Goal: Task Accomplishment & Management: Use online tool/utility

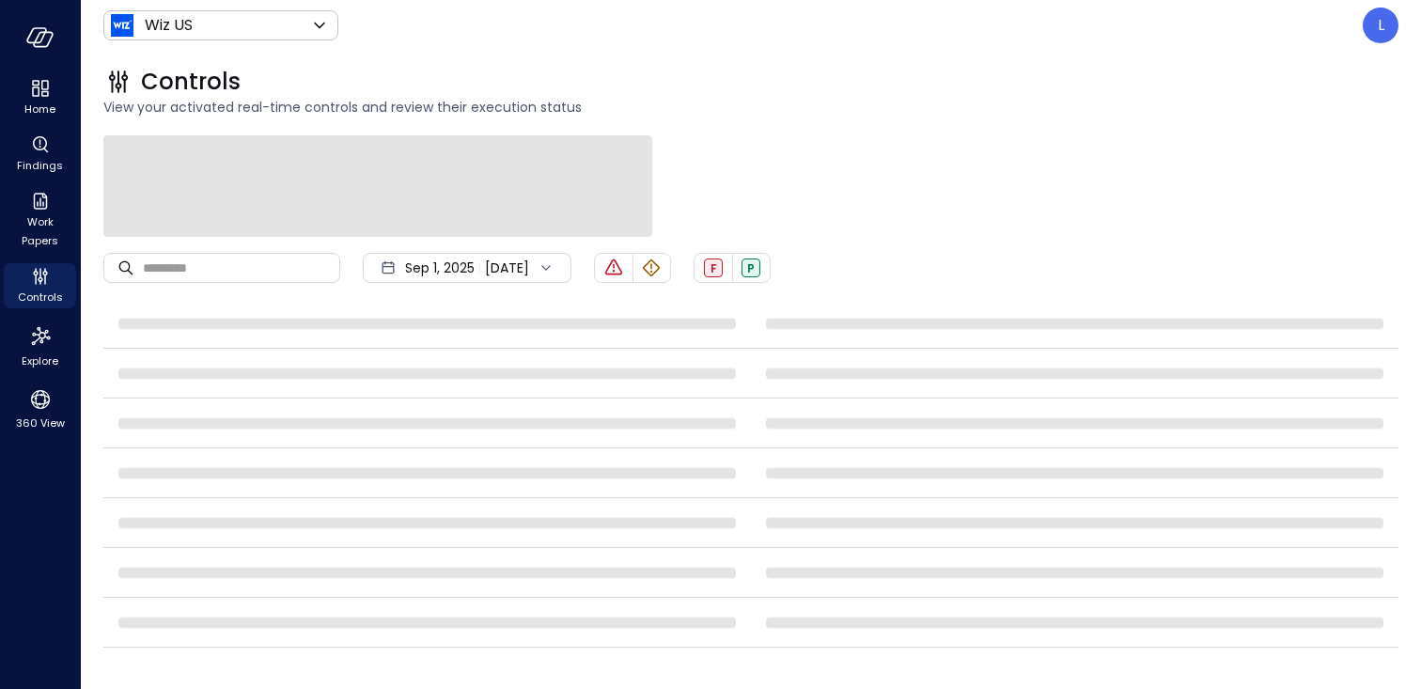
click at [1374, 46] on header "Wiz US ****** ​ L" at bounding box center [751, 25] width 1340 height 51
click at [1374, 34] on div "L" at bounding box center [1381, 26] width 36 height 36
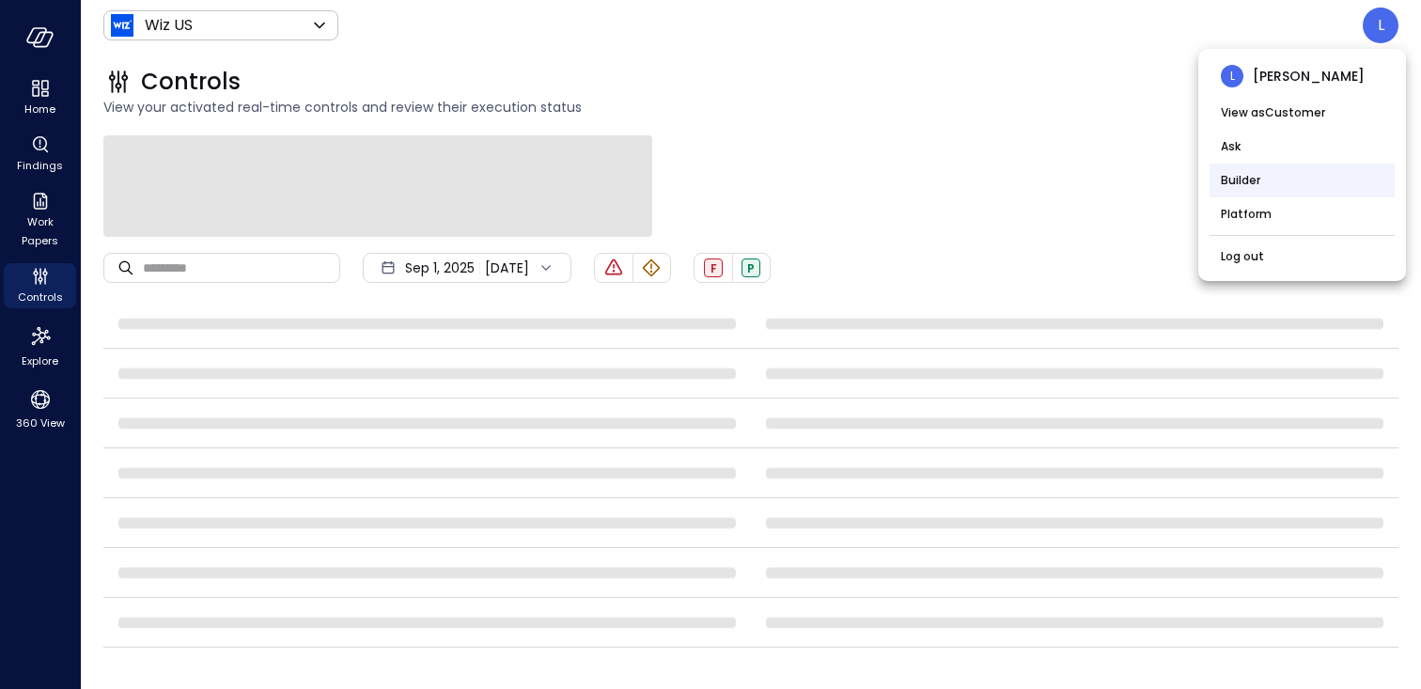
click at [1257, 181] on li "Builder" at bounding box center [1302, 181] width 185 height 34
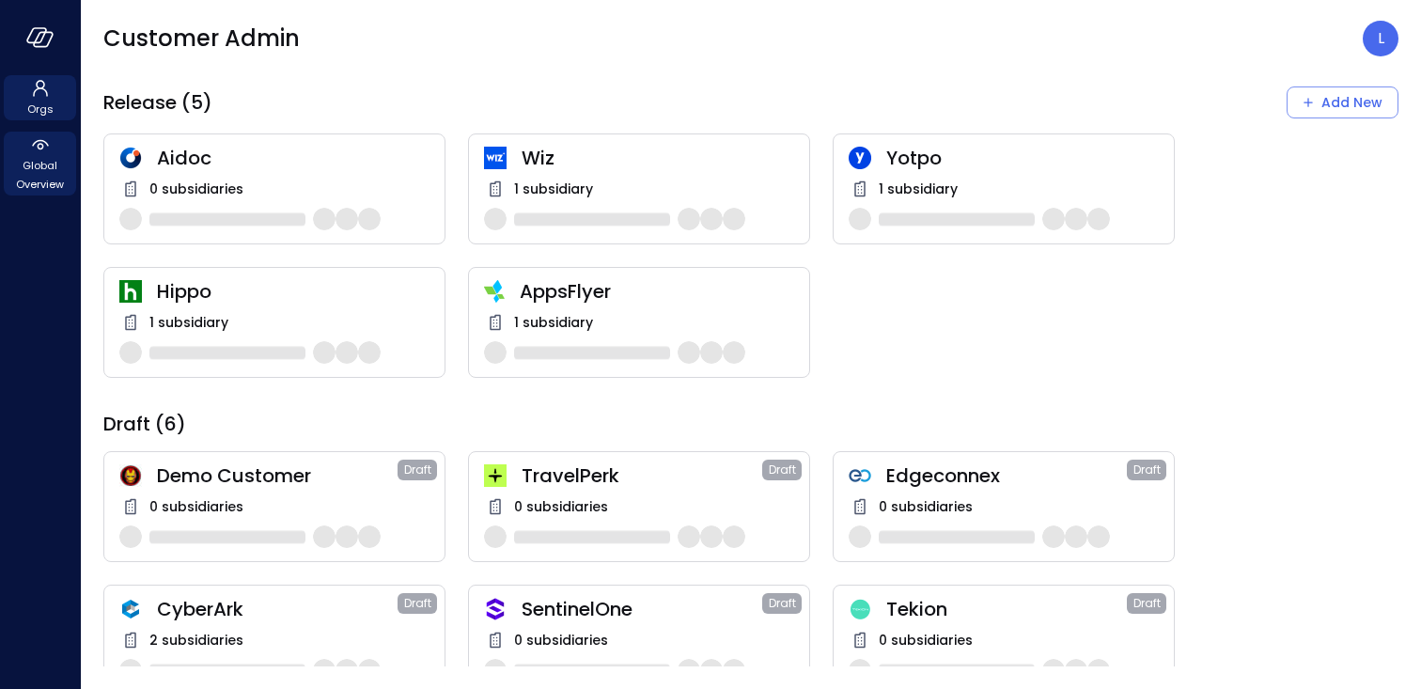
click at [29, 165] on span "Global Overview" at bounding box center [39, 175] width 57 height 38
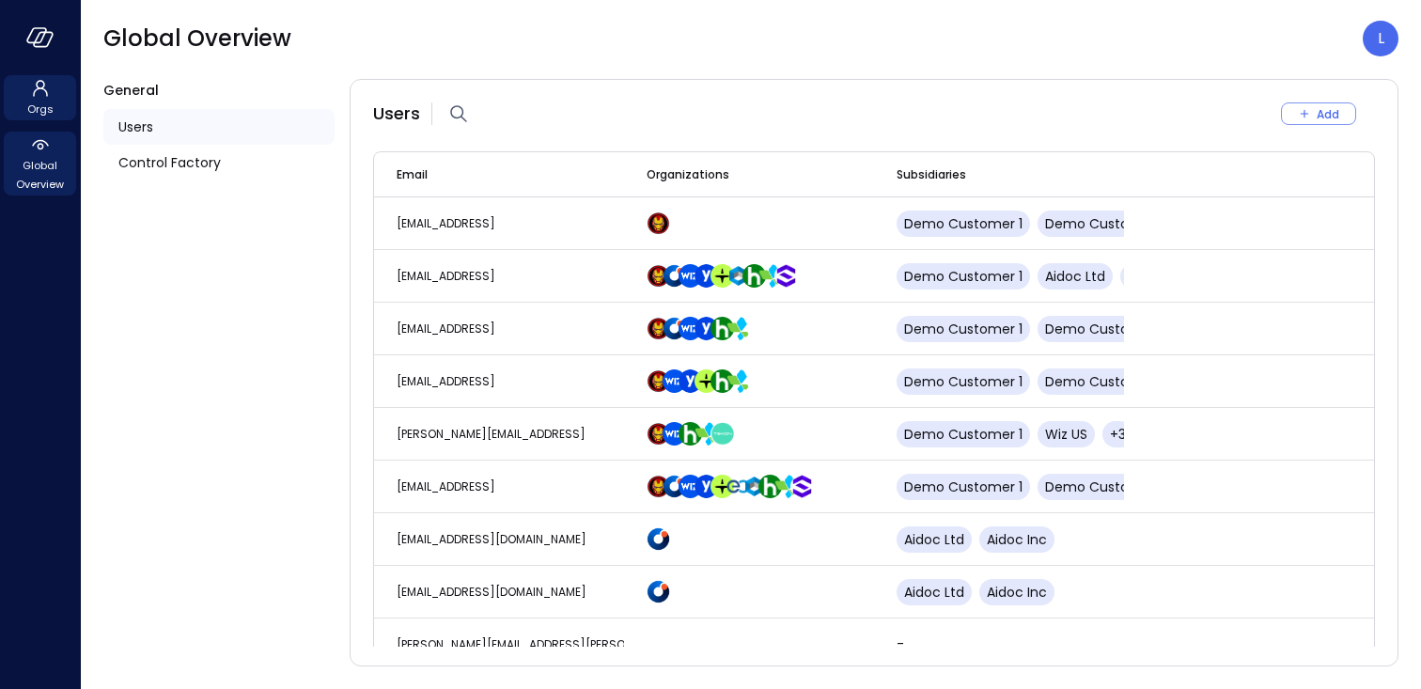
click at [32, 107] on span "Orgs" at bounding box center [40, 109] width 26 height 19
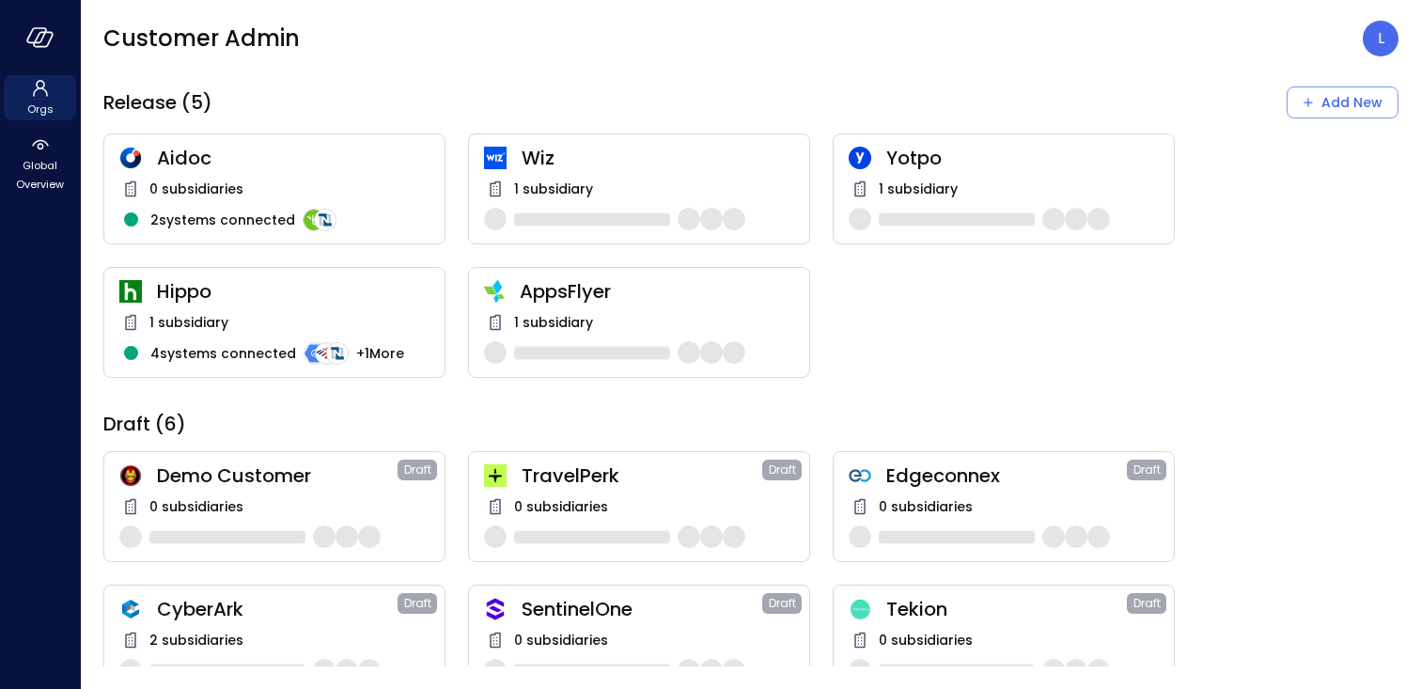
click at [485, 162] on img at bounding box center [495, 158] width 23 height 23
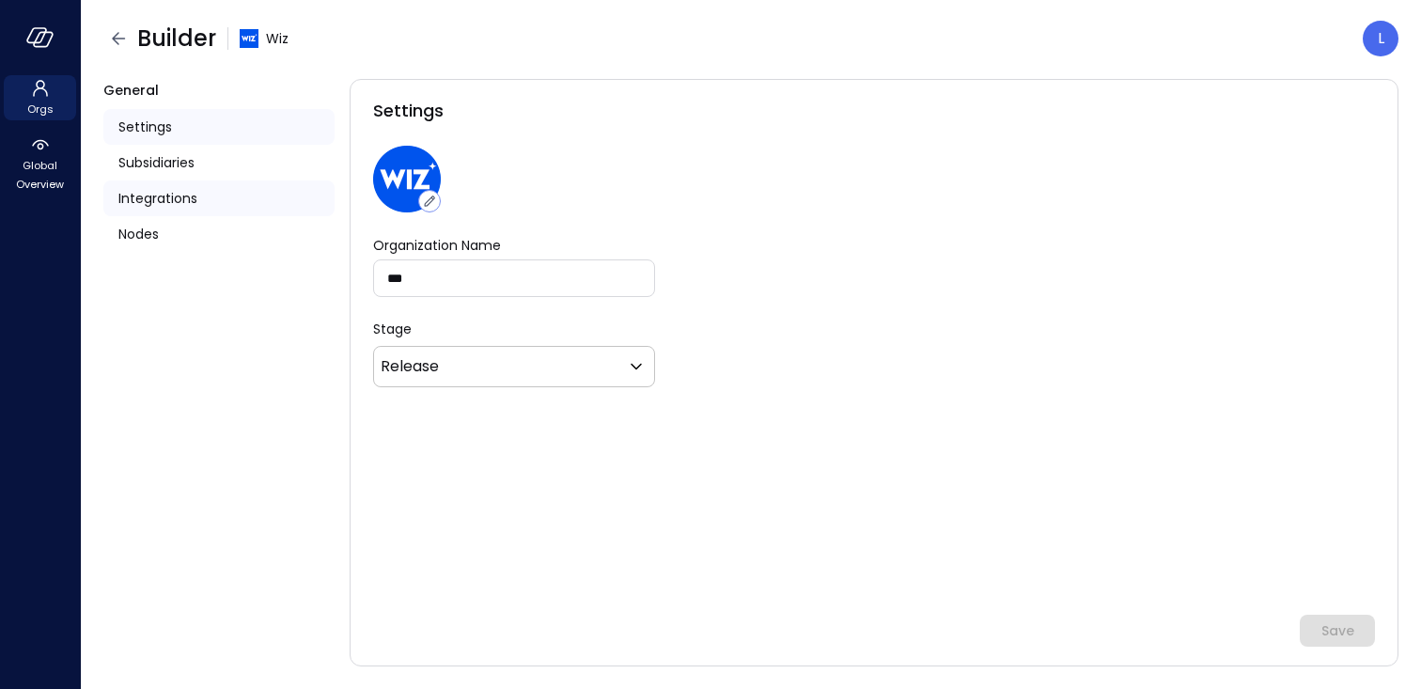
click at [183, 206] on span "Integrations" at bounding box center [157, 198] width 79 height 21
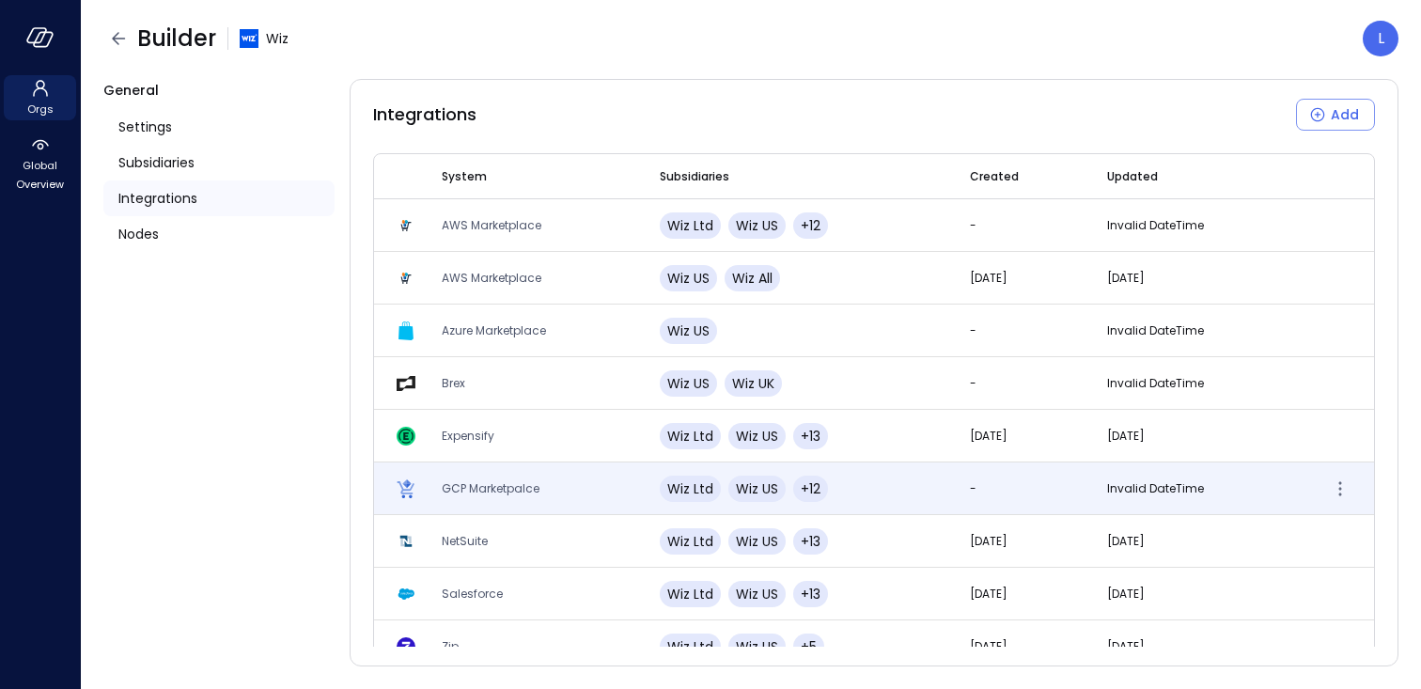
scroll to position [27, 0]
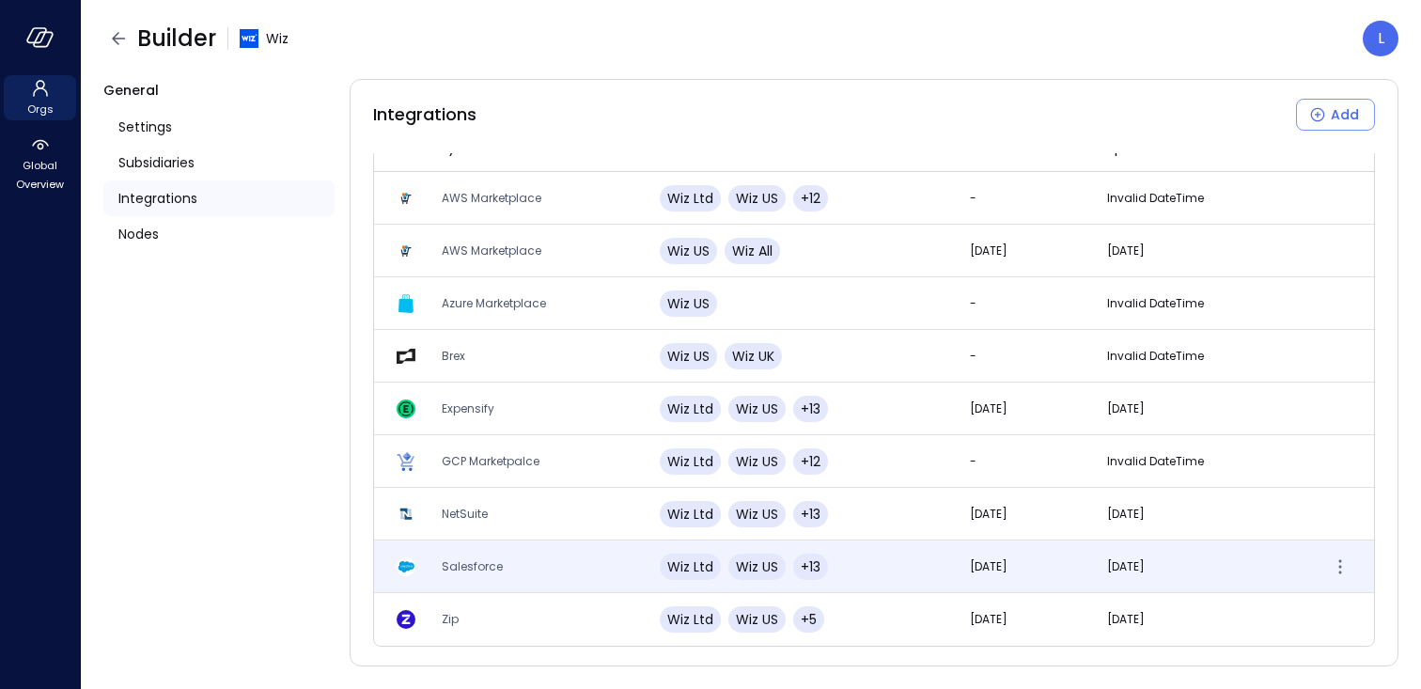
click at [481, 562] on span "Salesforce" at bounding box center [472, 566] width 61 height 16
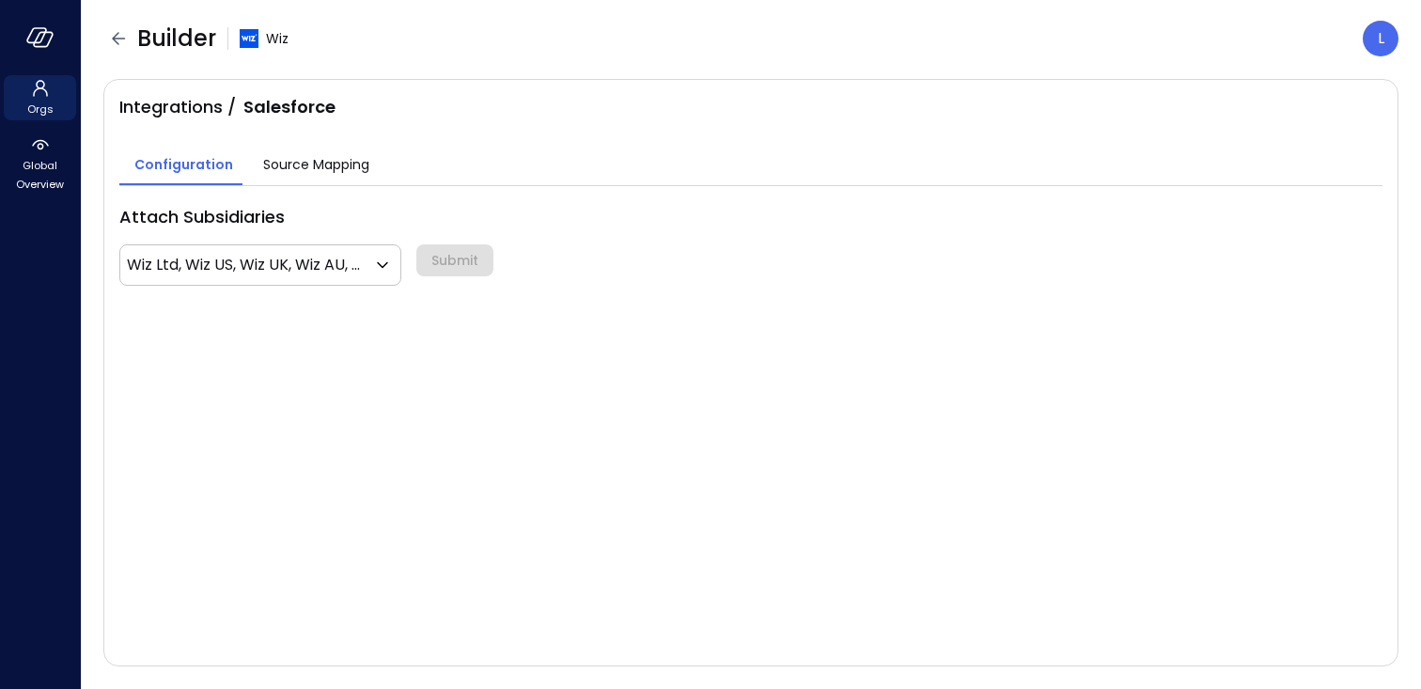
click at [347, 156] on span "Source Mapping" at bounding box center [316, 164] width 106 height 21
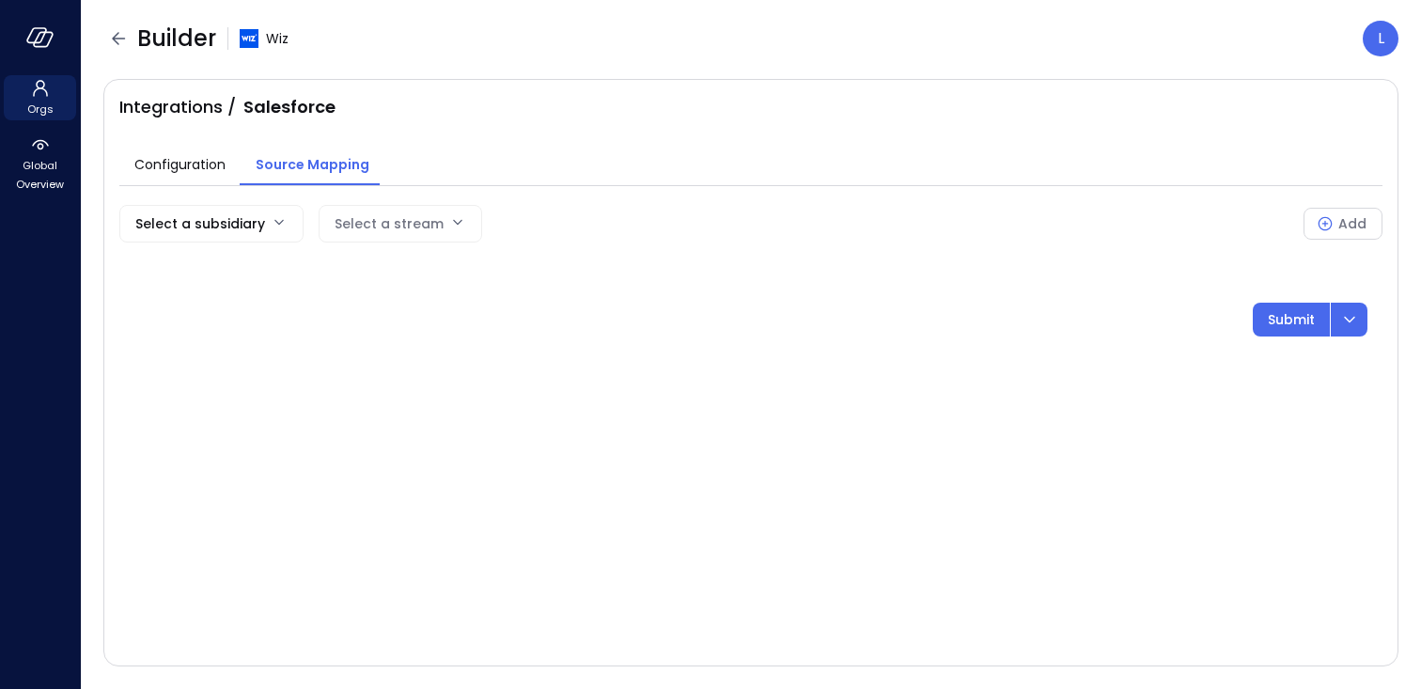
click at [388, 224] on div "Select a stream" at bounding box center [389, 224] width 109 height 36
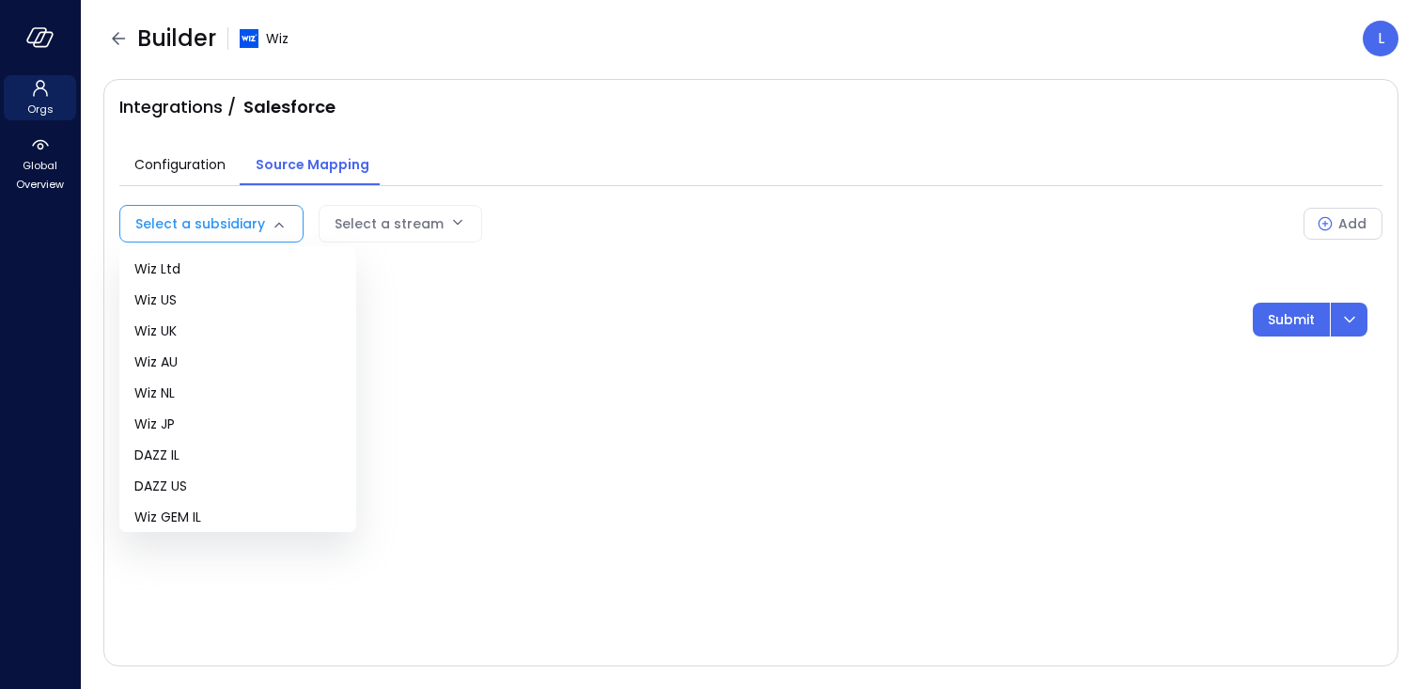
click at [254, 222] on body "Orgs Global Overview Builder Wiz L Integrations / Salesforce Configuration Sour…" at bounding box center [710, 344] width 1421 height 689
click at [216, 305] on span "Wiz US" at bounding box center [237, 300] width 207 height 20
type input "**"
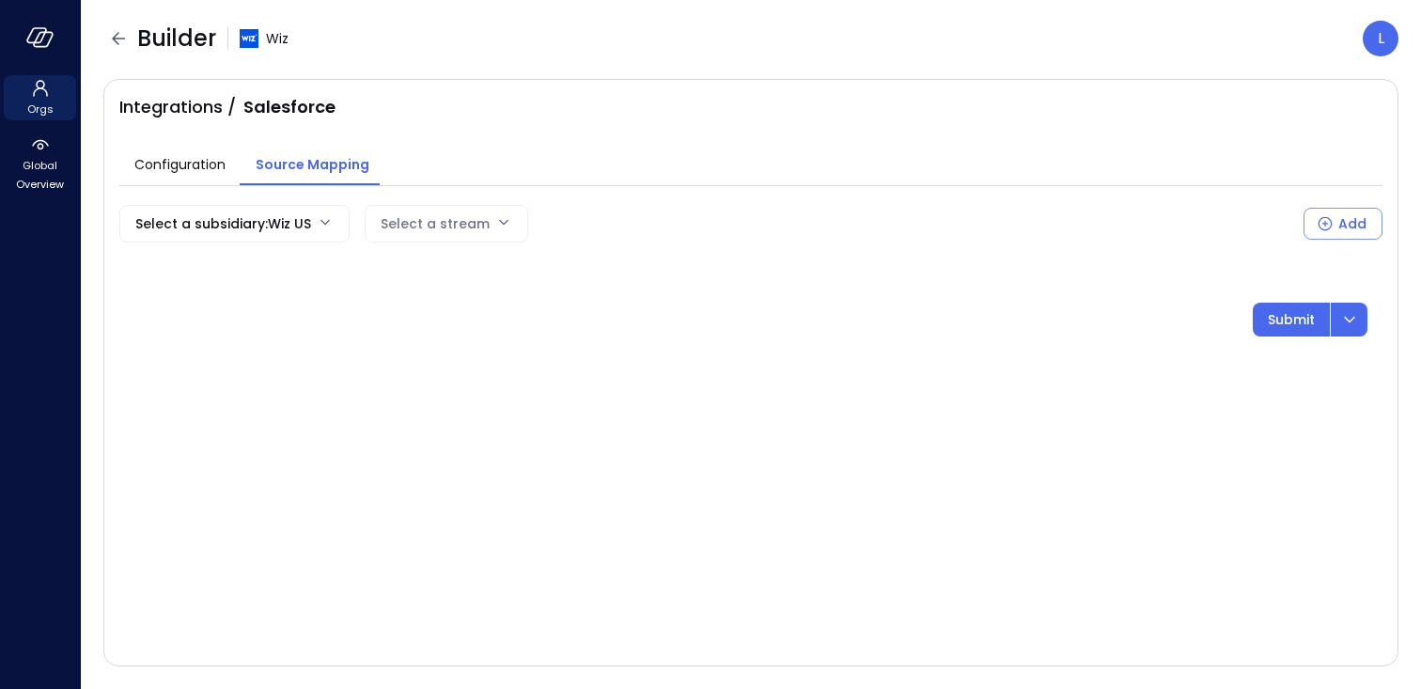
click at [414, 222] on div "Select a stream" at bounding box center [435, 224] width 109 height 36
click at [414, 222] on body "Orgs Global Overview Builder Wiz L Integrations / Salesforce Configuration Sour…" at bounding box center [710, 344] width 1421 height 689
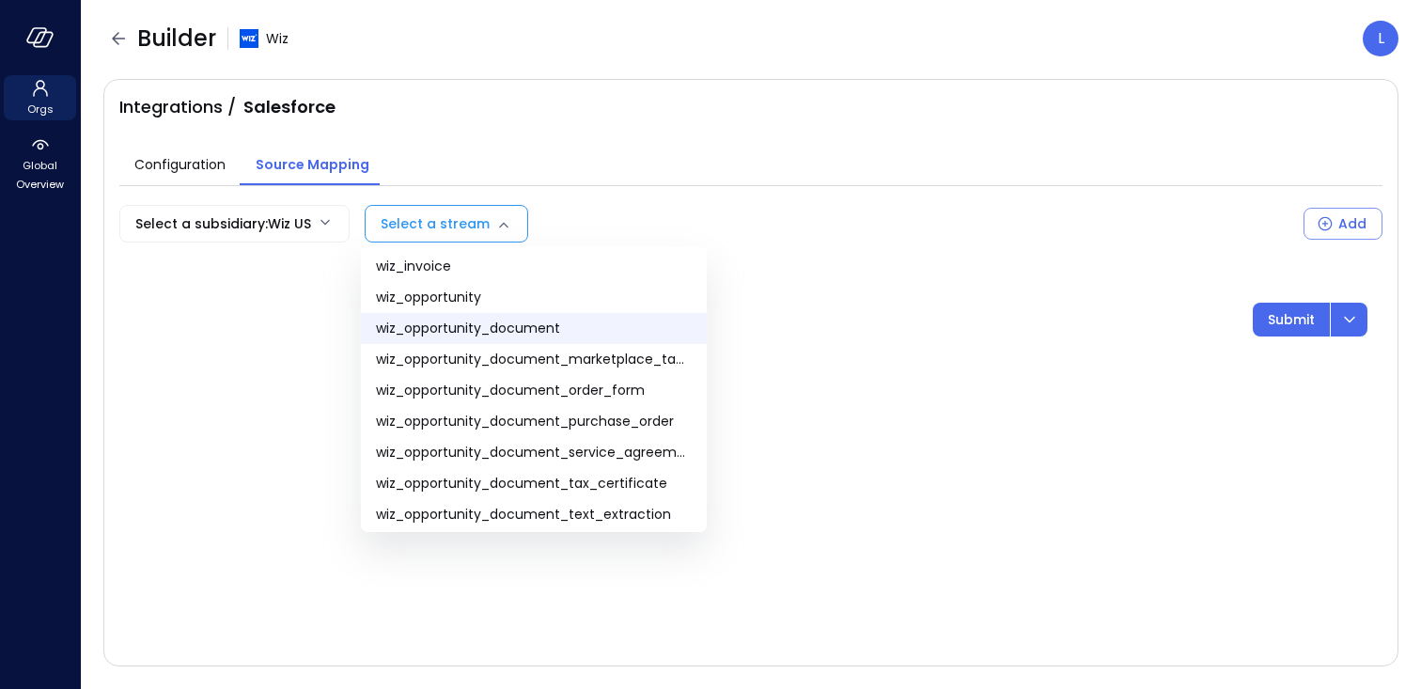
scroll to position [133, 0]
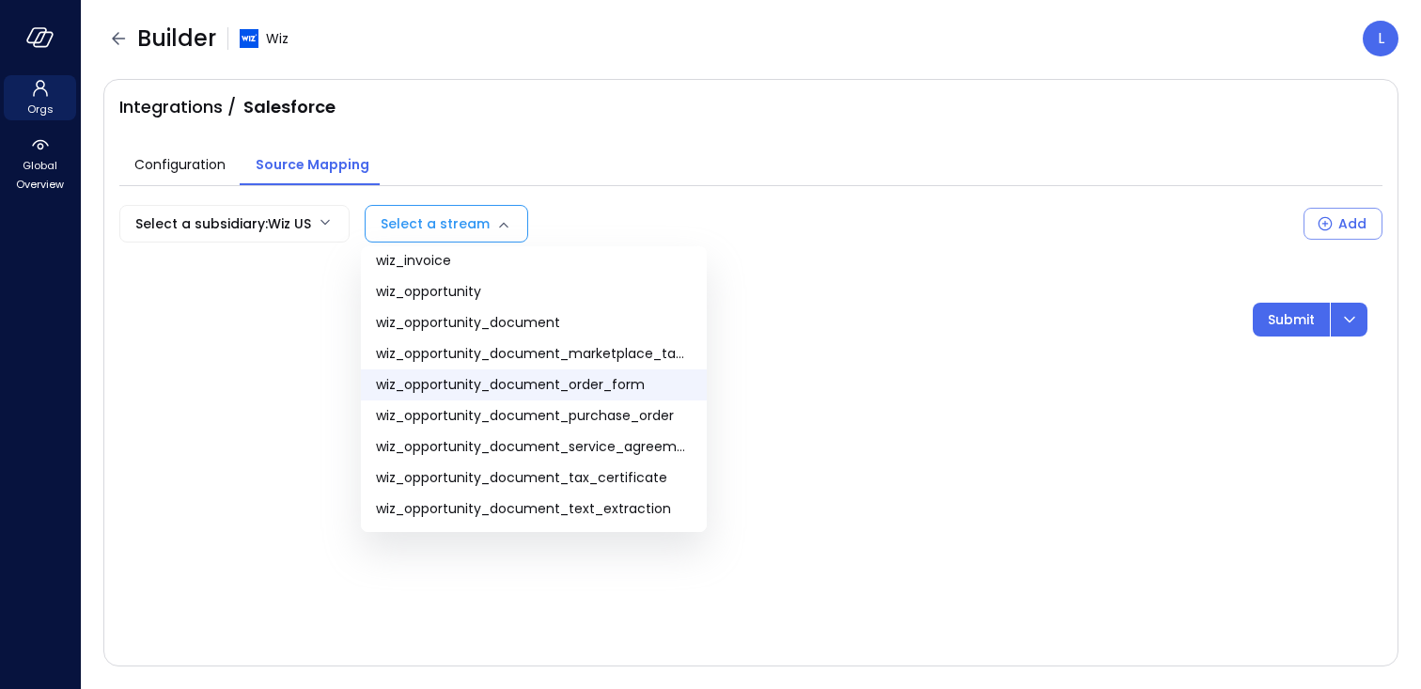
click at [498, 375] on span "wiz_opportunity_document_order_form" at bounding box center [534, 385] width 316 height 20
type input "**********"
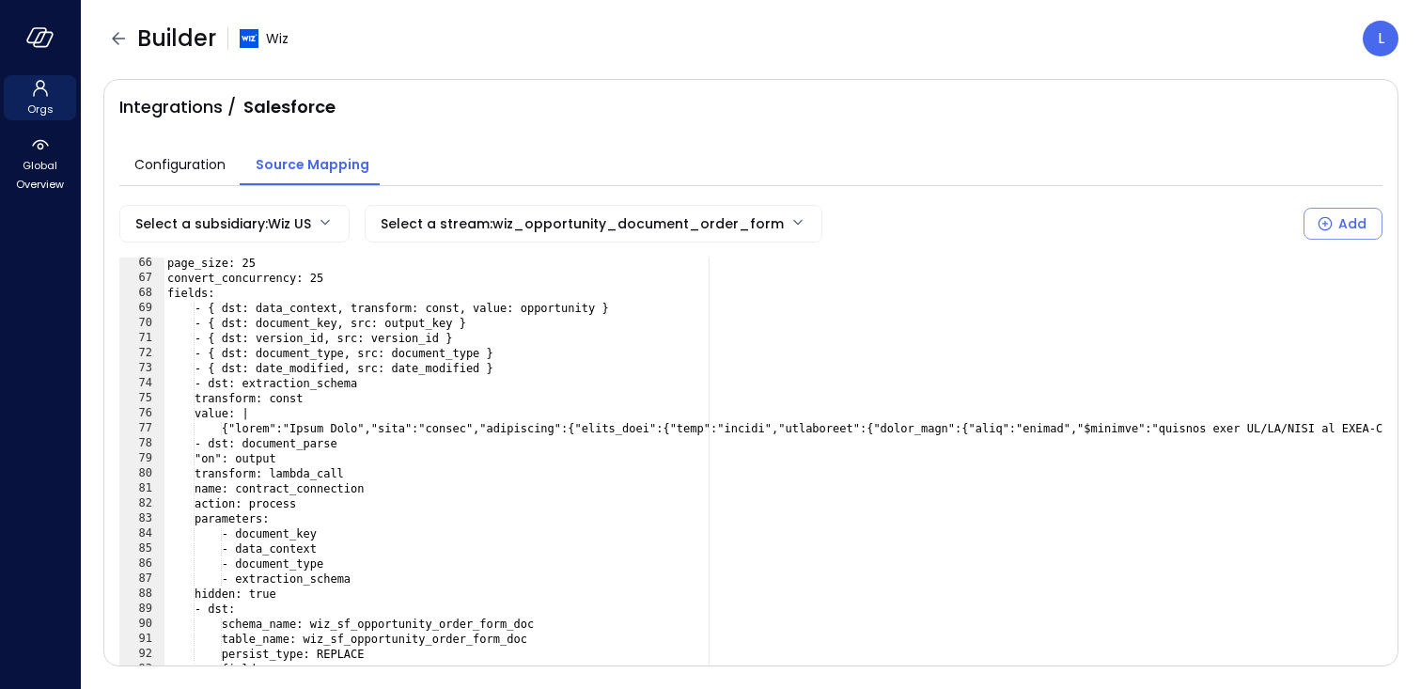
scroll to position [979, 0]
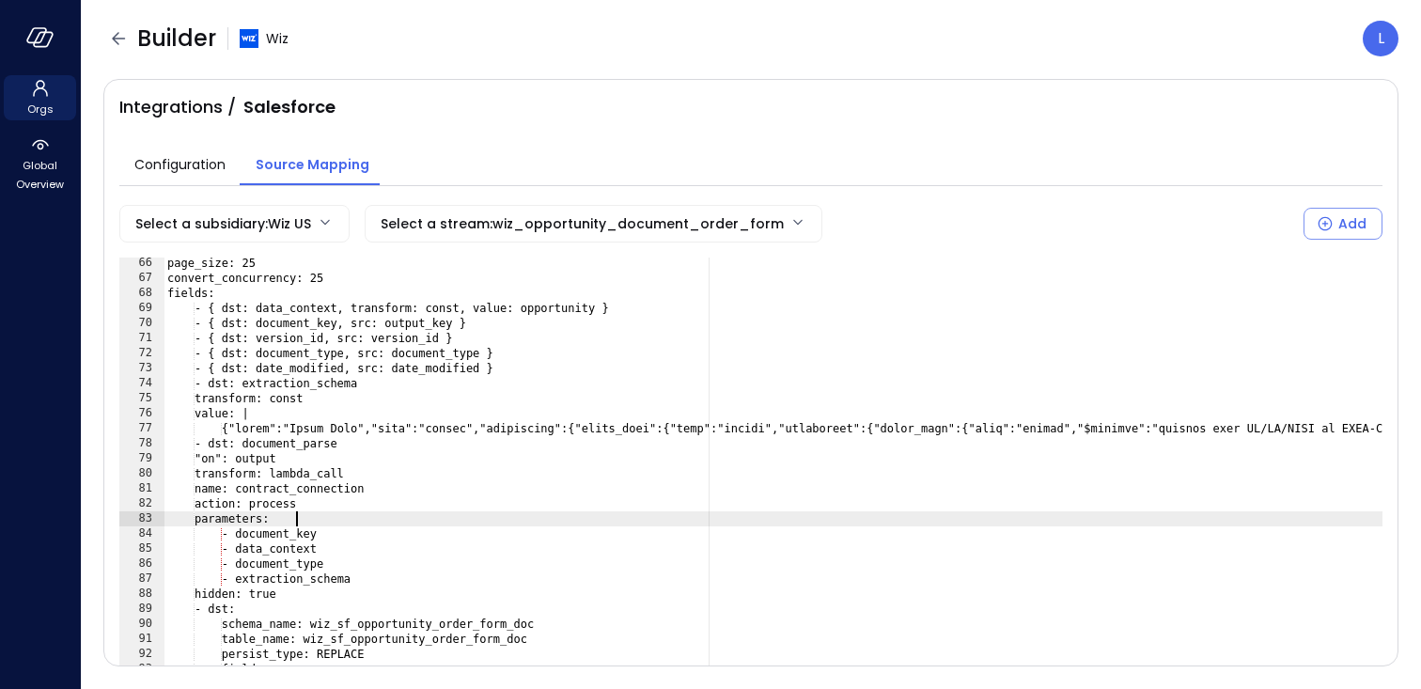
type textarea "**********"
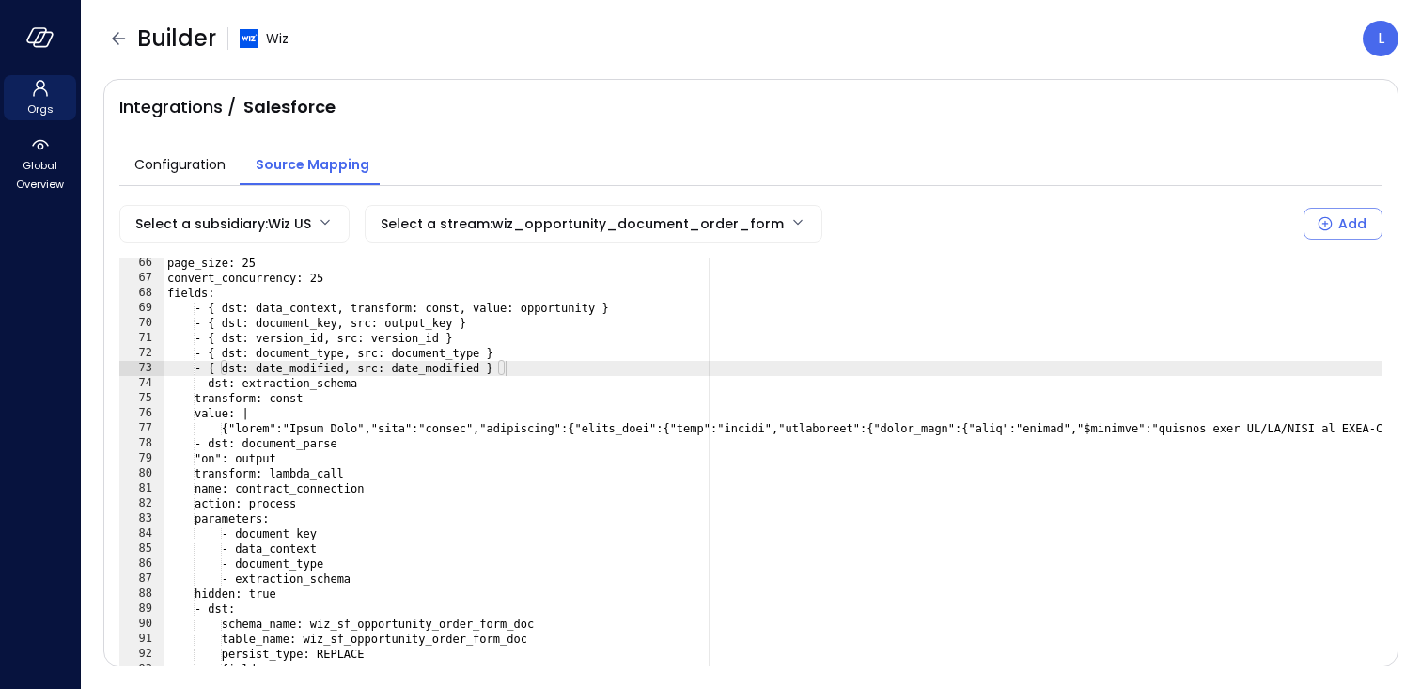
click at [668, 28] on div "Builder Wiz L" at bounding box center [750, 39] width 1295 height 36
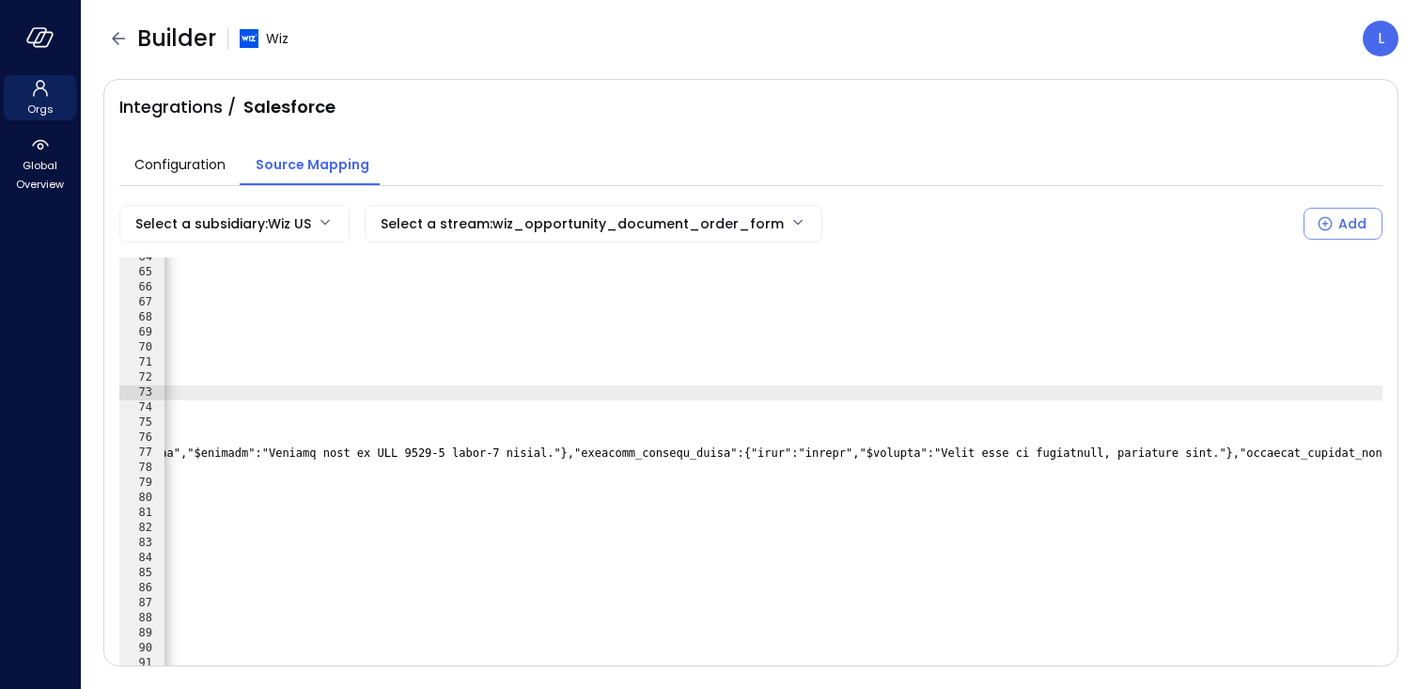
scroll to position [0, 0]
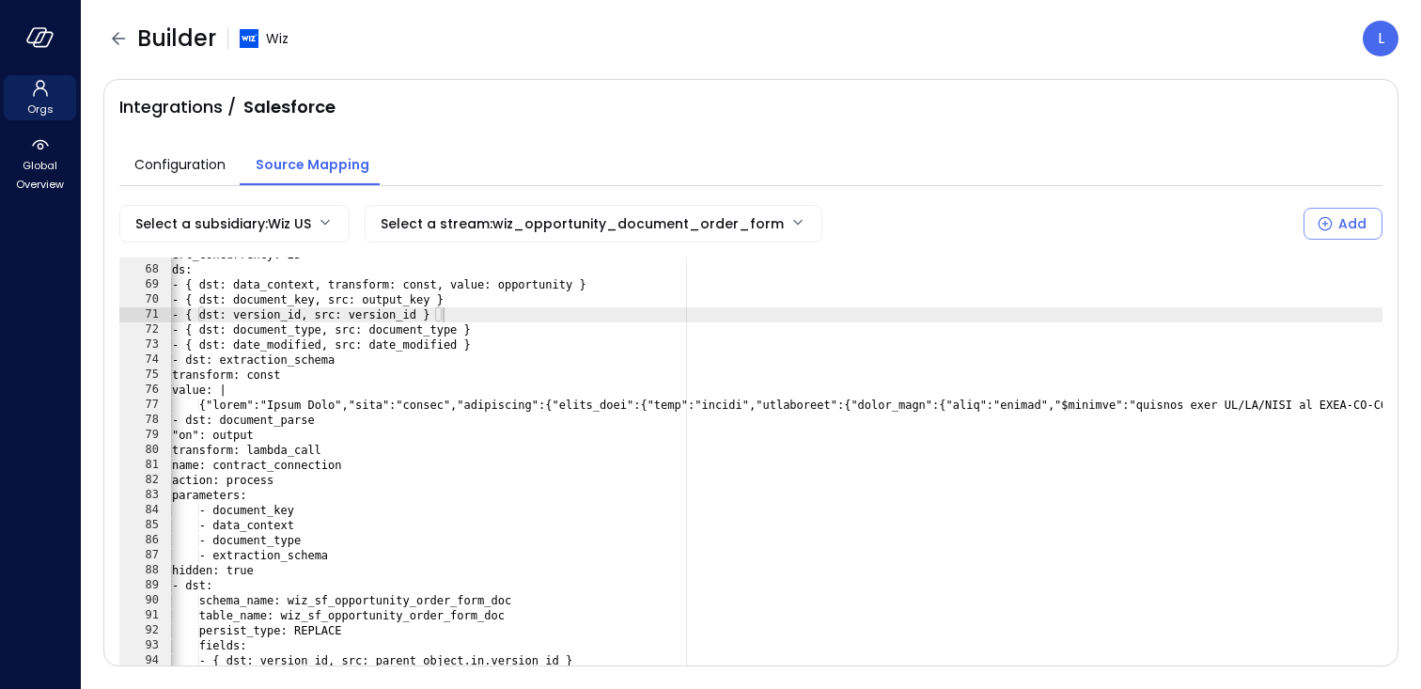
scroll to position [0, 17]
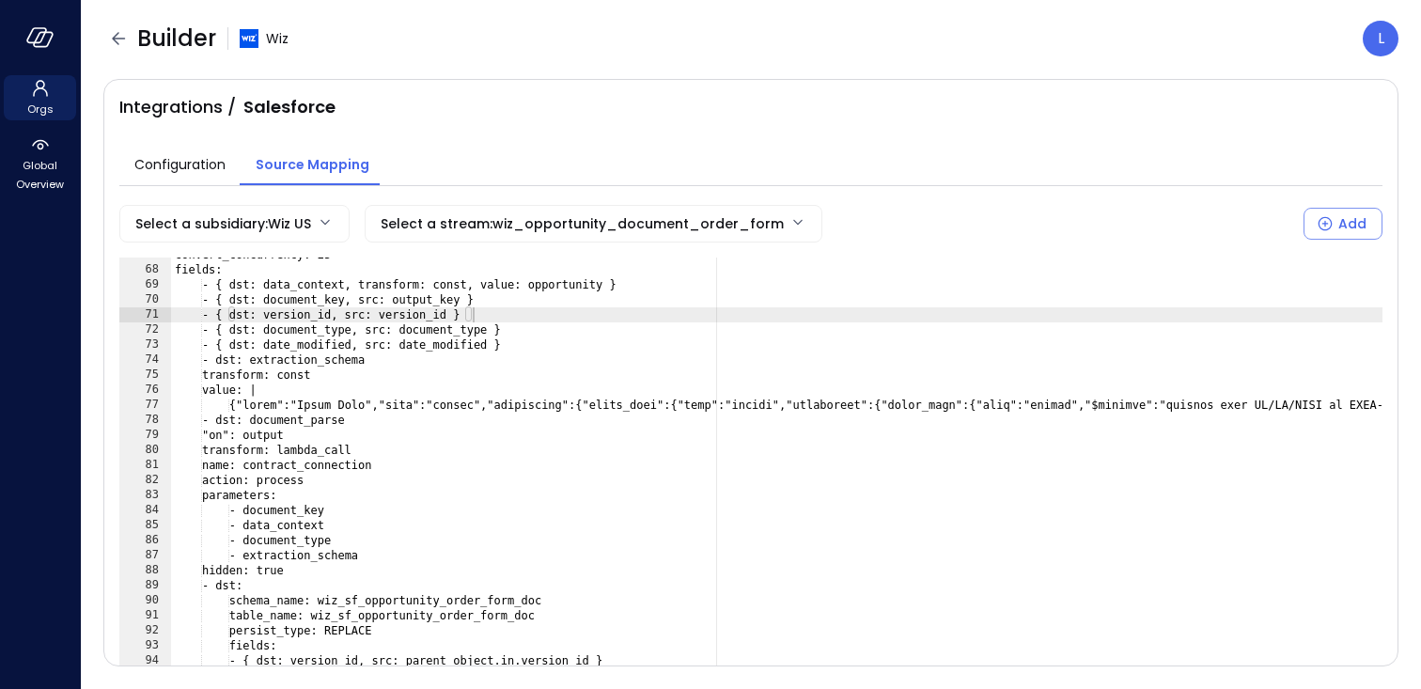
type textarea "**********"
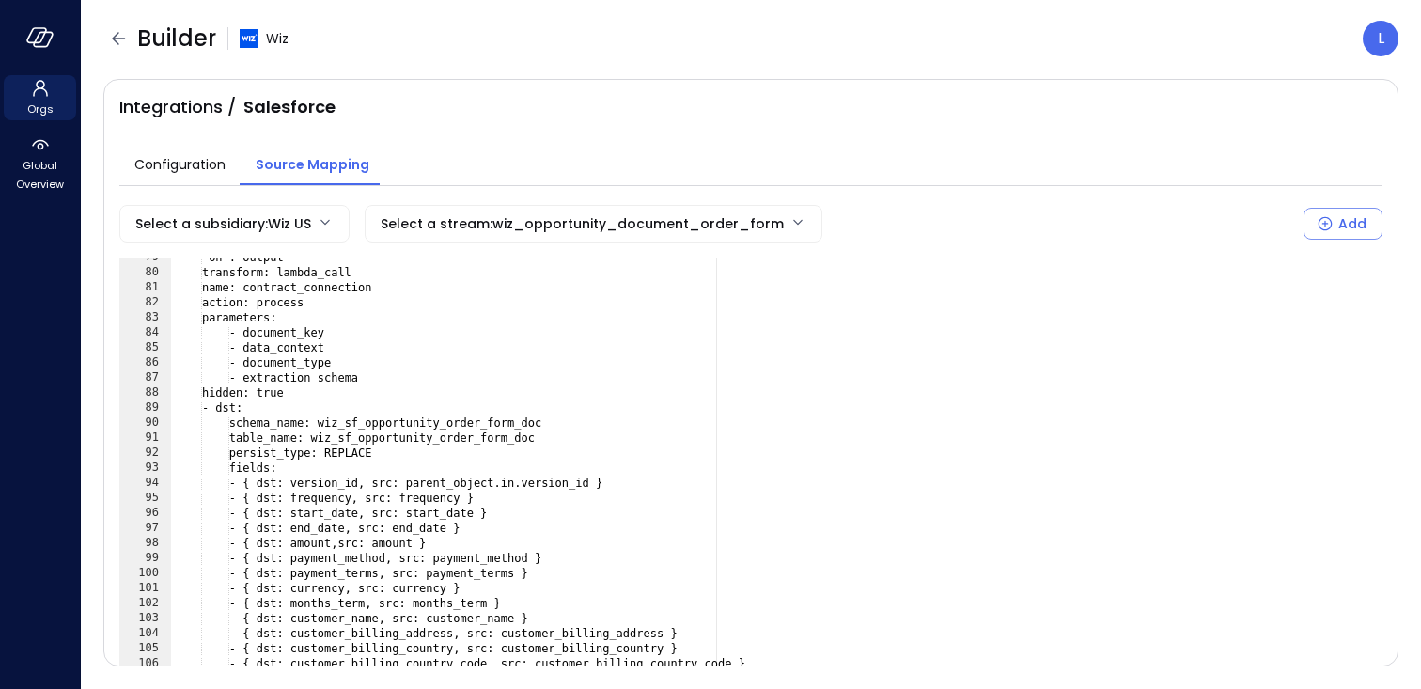
scroll to position [1183, 0]
